Goal: Information Seeking & Learning: Learn about a topic

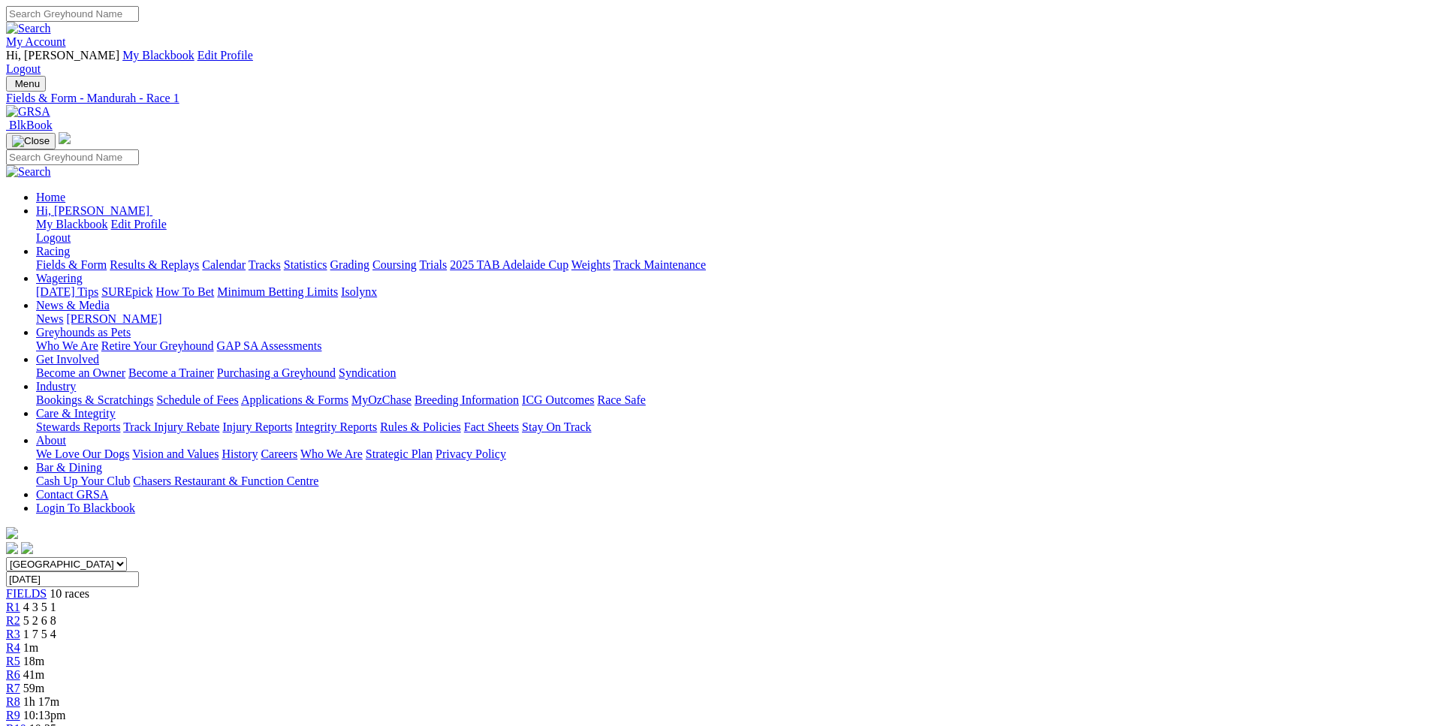
click at [566, 628] on div "R3 1 7 5 4" at bounding box center [714, 635] width 1417 height 14
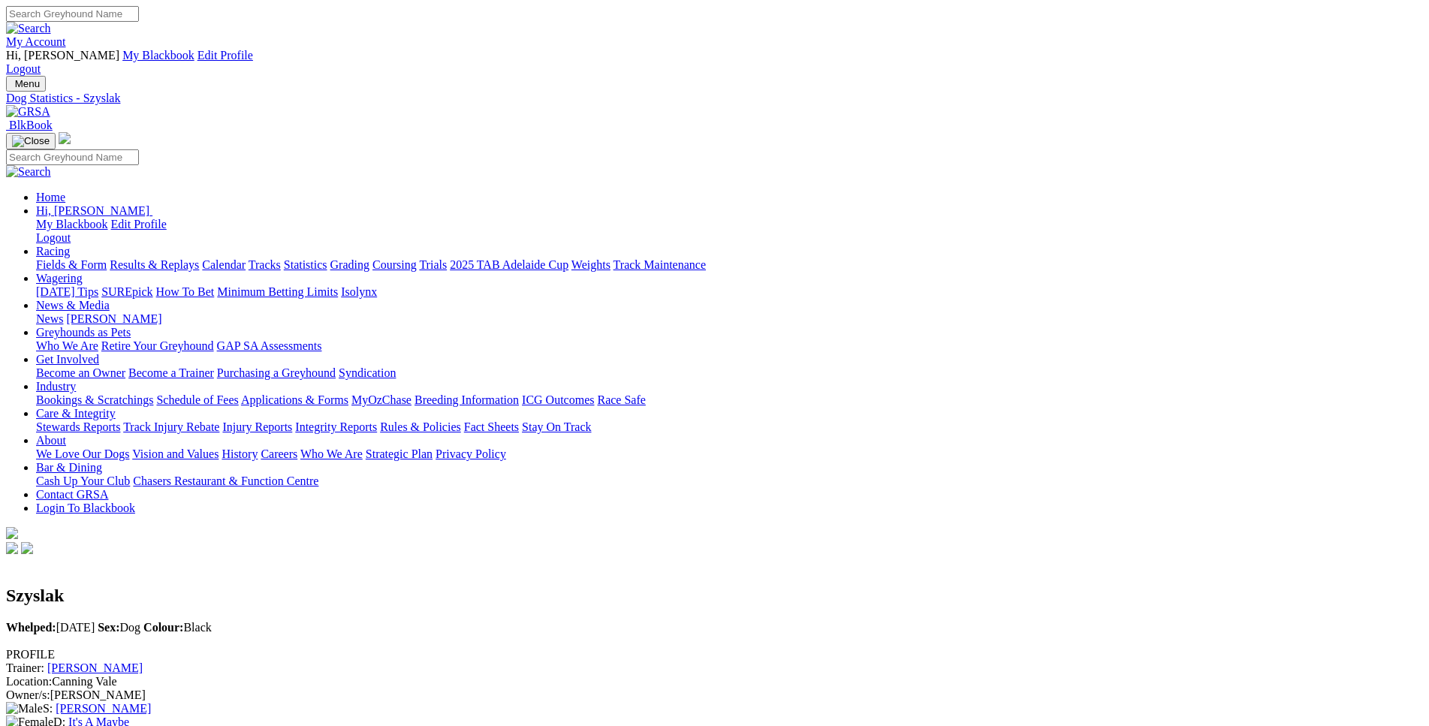
scroll to position [613, 0]
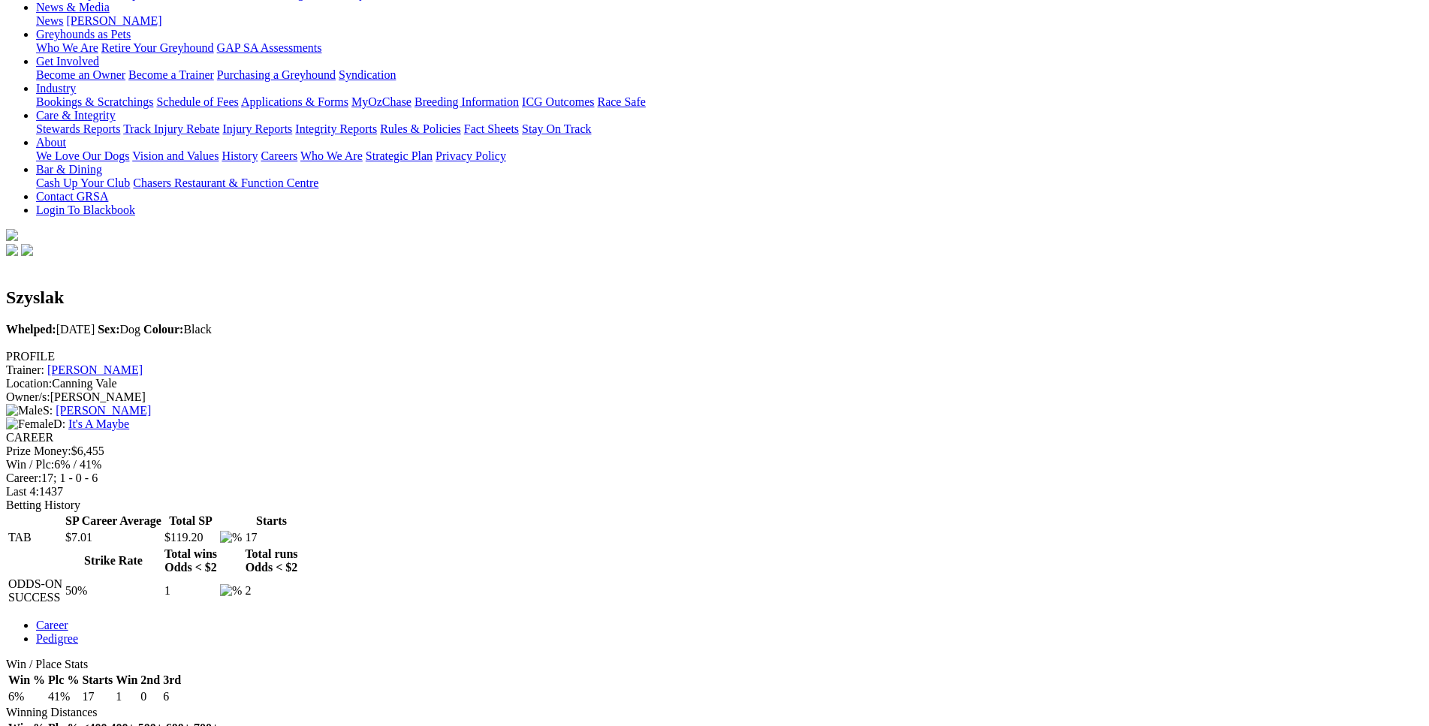
scroll to position [0, 0]
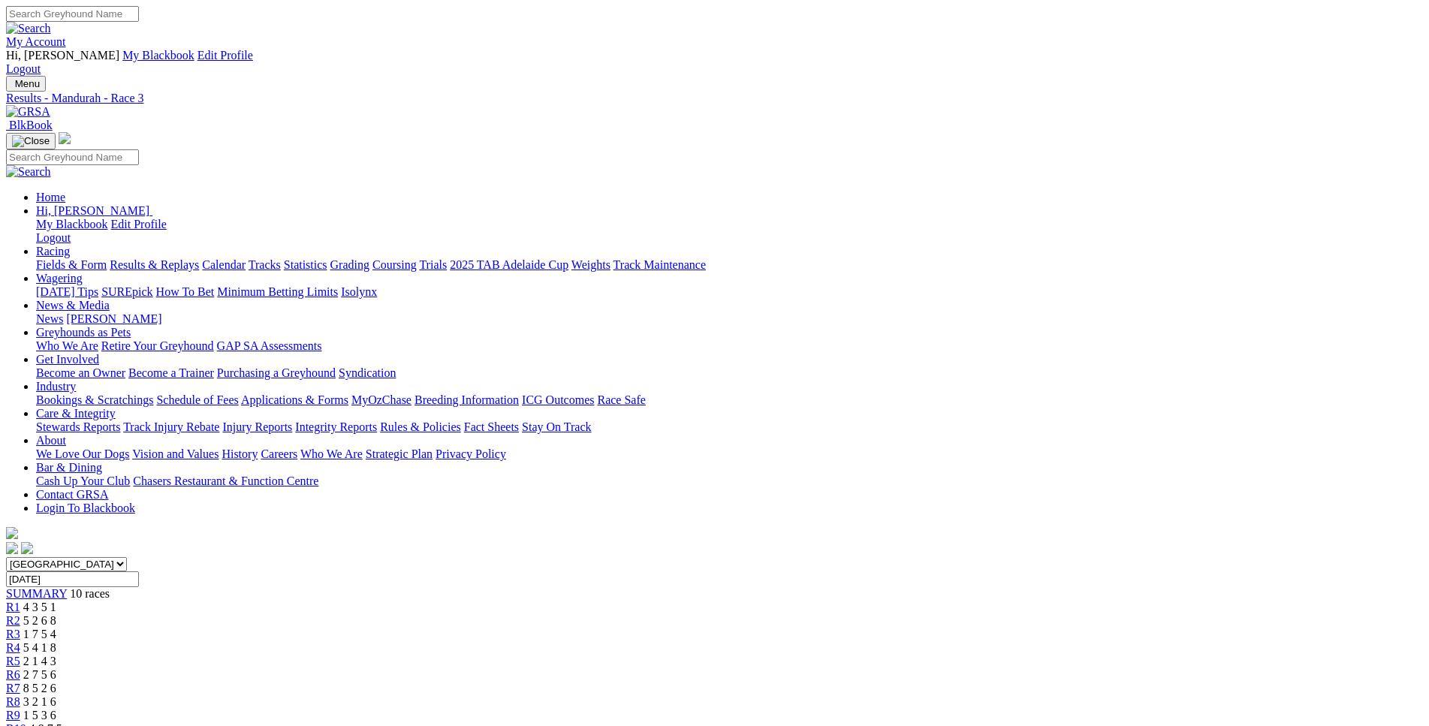
click at [20, 641] on link "R4" at bounding box center [13, 647] width 14 height 13
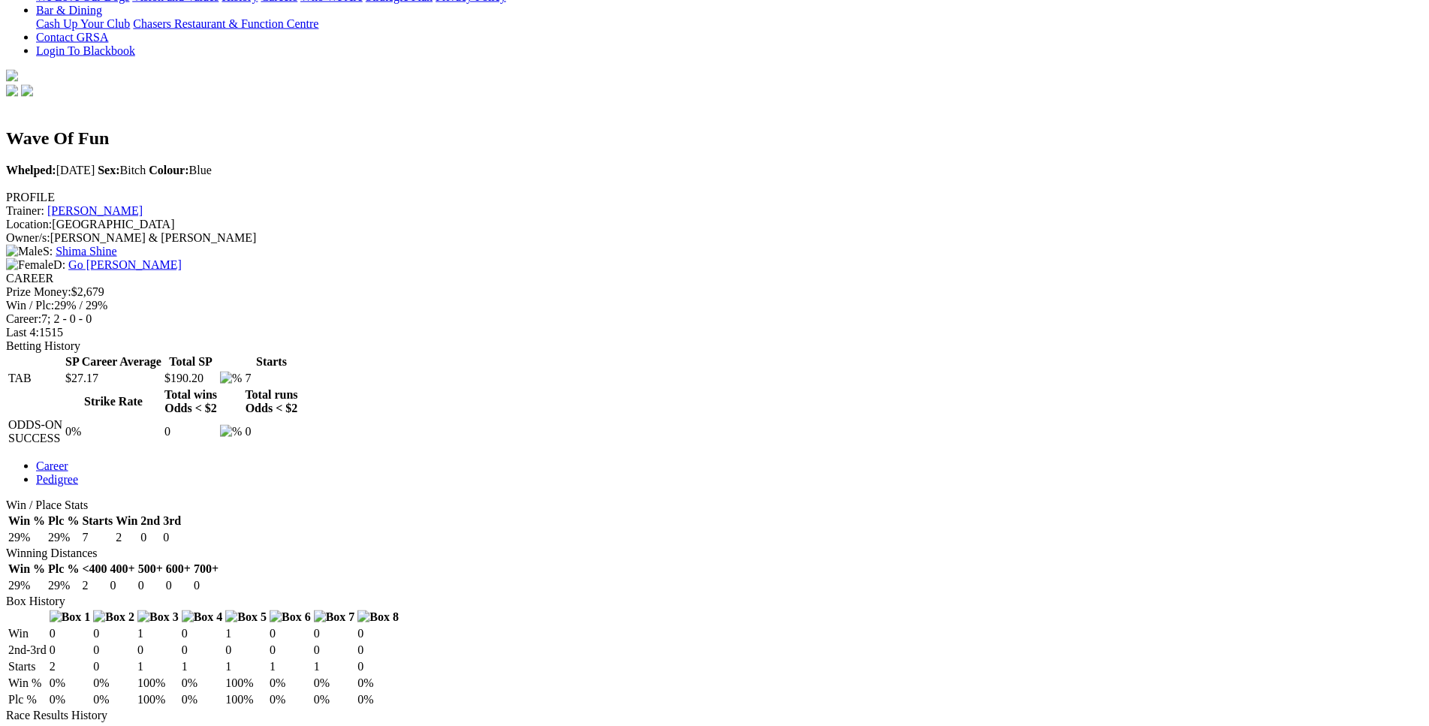
scroll to position [458, 0]
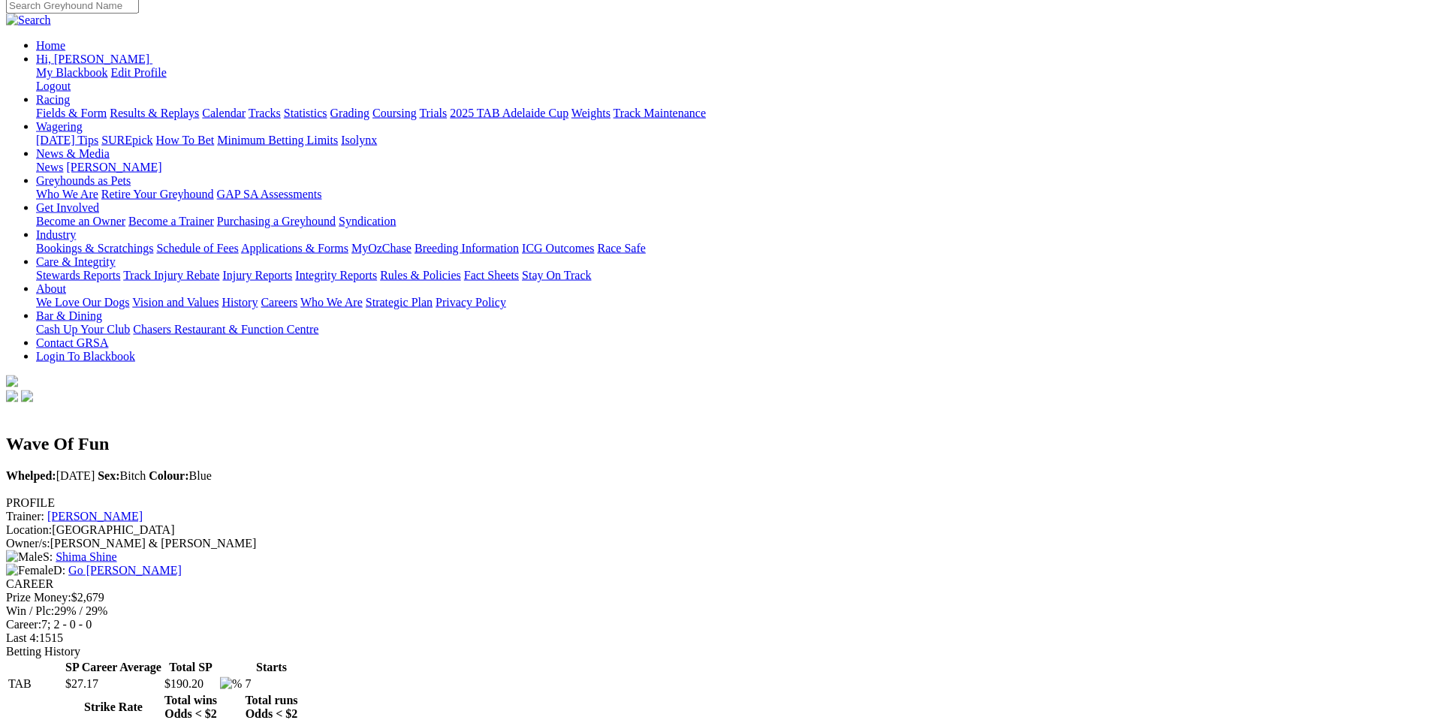
scroll to position [216, 0]
